Goal: Information Seeking & Learning: Understand process/instructions

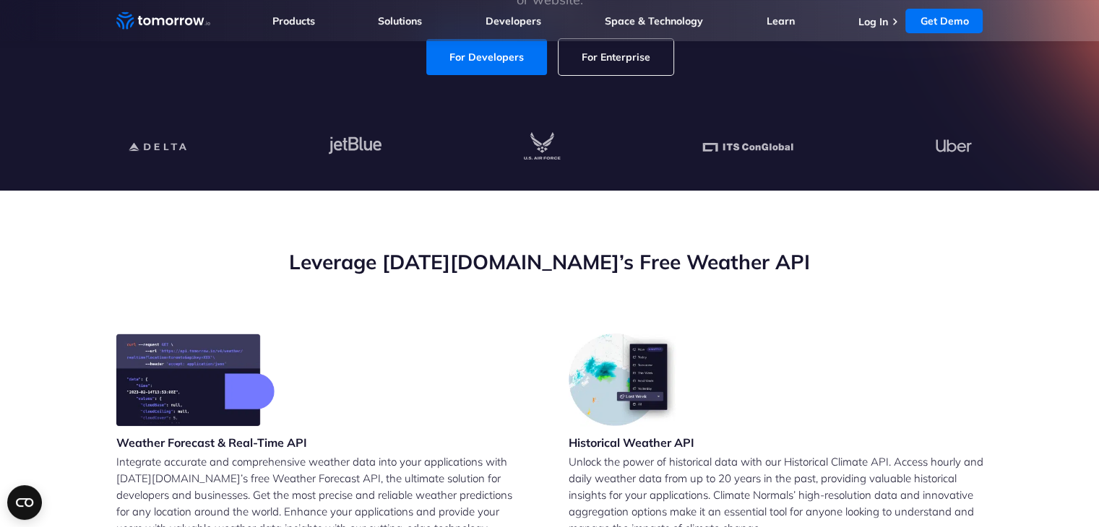
scroll to position [331, 0]
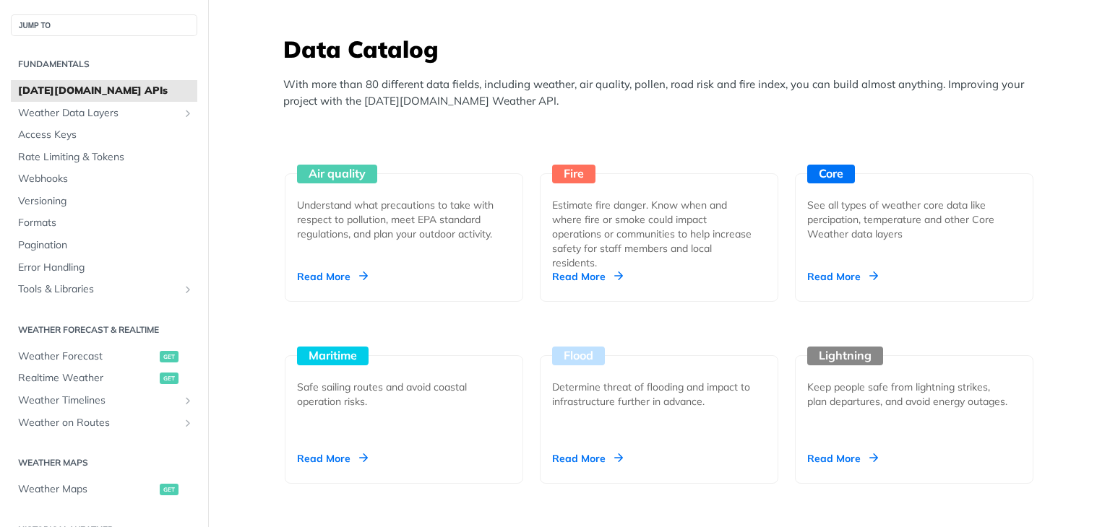
scroll to position [1259, 0]
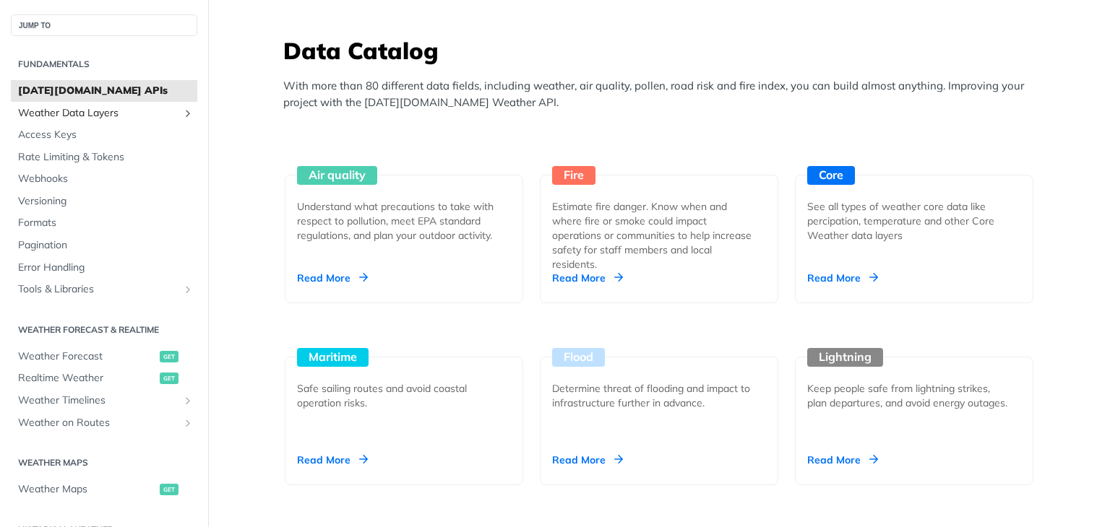
click at [89, 113] on span "Weather Data Layers" at bounding box center [98, 113] width 160 height 14
click at [77, 142] on span "Access Keys" at bounding box center [106, 135] width 176 height 14
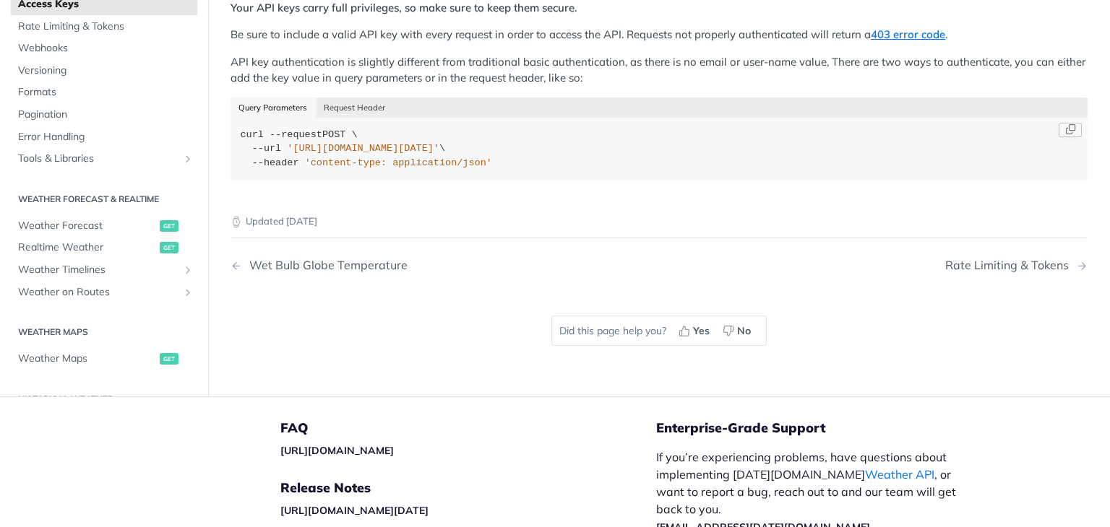
scroll to position [335, 0]
